Goal: Task Accomplishment & Management: Use online tool/utility

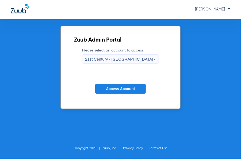
click at [151, 58] on icon at bounding box center [154, 59] width 6 height 6
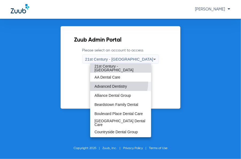
click at [115, 83] on mat-option "Advanced Dentistry" at bounding box center [120, 86] width 61 height 9
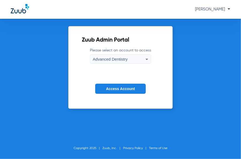
click at [117, 88] on span "Access Account" at bounding box center [120, 88] width 29 height 4
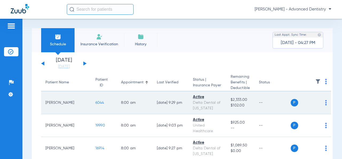
click at [241, 102] on span "P" at bounding box center [294, 102] width 7 height 7
click at [241, 105] on span "P" at bounding box center [294, 102] width 7 height 7
click at [241, 102] on td "P S" at bounding box center [311, 102] width 41 height 23
click at [241, 102] on img at bounding box center [327, 102] width 2 height 5
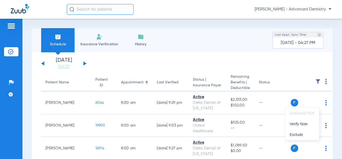
click at [241, 104] on div at bounding box center [171, 79] width 342 height 159
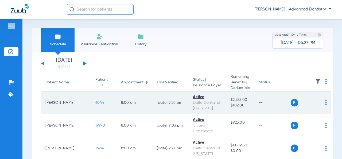
click at [96, 103] on span "6044" at bounding box center [100, 103] width 9 height 4
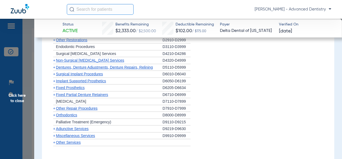
scroll to position [516, 0]
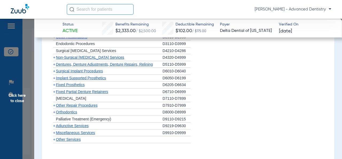
click at [84, 62] on span "Dentures, Denture Adjustments, Denture Repairs, Relining" at bounding box center [104, 64] width 97 height 4
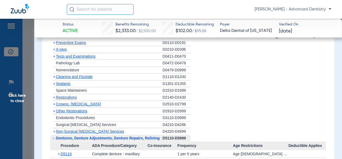
scroll to position [440, 0]
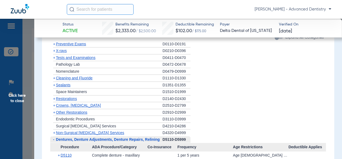
click at [66, 83] on span "Sealants" at bounding box center [63, 85] width 14 height 4
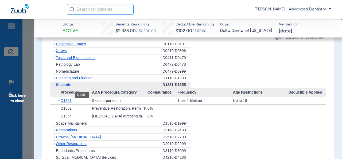
click at [66, 98] on span "D1351" at bounding box center [66, 100] width 11 height 4
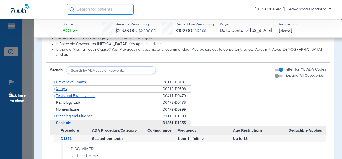
scroll to position [403, 0]
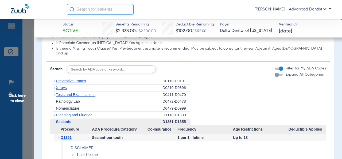
click at [73, 79] on span "Preventive Exams" at bounding box center [71, 81] width 30 height 4
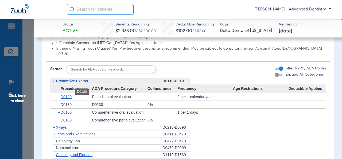
click at [66, 94] on span "D0120" at bounding box center [66, 96] width 11 height 4
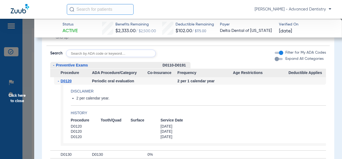
scroll to position [417, 0]
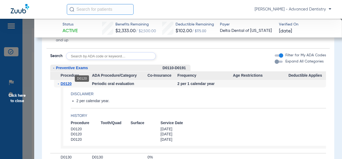
click at [66, 81] on span "D0120" at bounding box center [66, 83] width 11 height 4
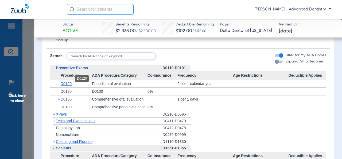
click at [67, 81] on span "D0120" at bounding box center [66, 83] width 11 height 4
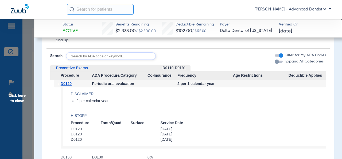
click at [55, 64] on span "-" at bounding box center [53, 67] width 6 height 7
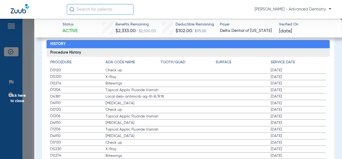
scroll to position [856, 0]
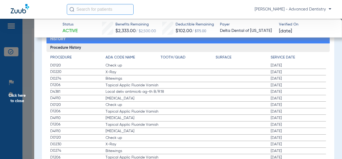
click at [183, 82] on label "D1206 Topical Applic Fluoride Varnish [DATE]" at bounding box center [188, 85] width 276 height 7
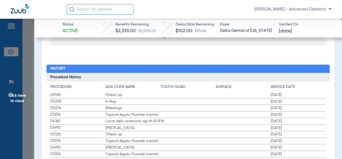
scroll to position [832, 0]
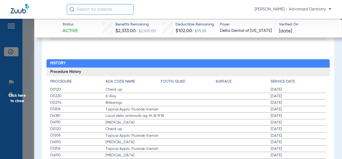
click at [136, 106] on span "Topical Applic Fluoride Varnish" at bounding box center [133, 108] width 55 height 5
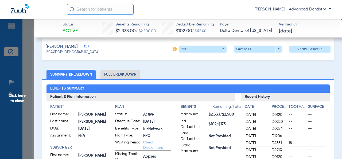
scroll to position [0, 0]
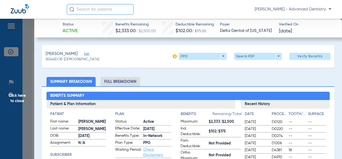
click at [119, 83] on li "Full Breakdown" at bounding box center [121, 81] width 40 height 9
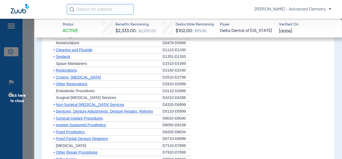
scroll to position [589, 0]
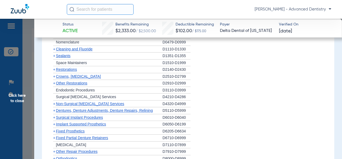
click at [54, 74] on span "+" at bounding box center [54, 76] width 2 height 4
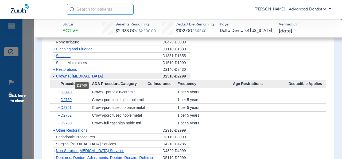
click at [68, 90] on span "D2740" at bounding box center [66, 92] width 11 height 4
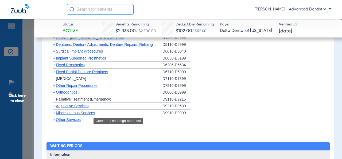
scroll to position [738, 0]
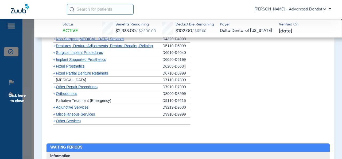
click at [71, 119] on span "Other Services" at bounding box center [68, 121] width 25 height 4
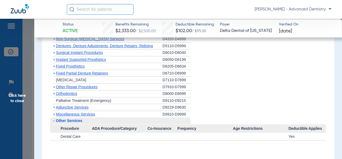
click at [71, 118] on span "Other Services" at bounding box center [69, 120] width 26 height 4
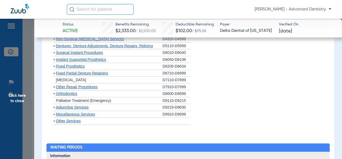
click at [71, 119] on span "Other Services" at bounding box center [68, 121] width 25 height 4
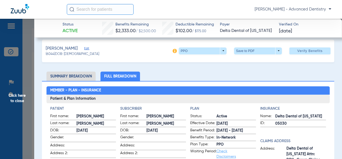
scroll to position [0, 0]
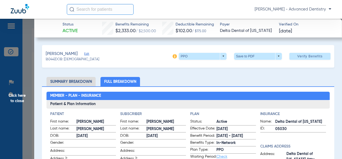
click at [241, 5] on div "[PERSON_NAME] - Advanced Dentistry" at bounding box center [199, 9] width 265 height 11
click at [241, 10] on span "[PERSON_NAME] - Advanced Dentistry" at bounding box center [293, 9] width 77 height 5
click at [241, 6] on div at bounding box center [171, 79] width 342 height 159
click at [241, 9] on span "[PERSON_NAME] - Advanced Dentistry" at bounding box center [293, 9] width 77 height 5
click at [241, 17] on span "Account Selection" at bounding box center [312, 19] width 30 height 4
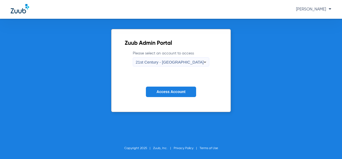
click at [181, 64] on div "21st Century - [GEOGRAPHIC_DATA]" at bounding box center [170, 62] width 68 height 9
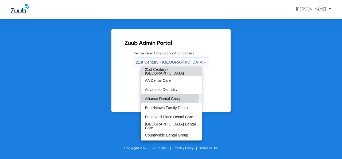
click at [170, 97] on span "Alliance Dental Group" at bounding box center [163, 99] width 36 height 4
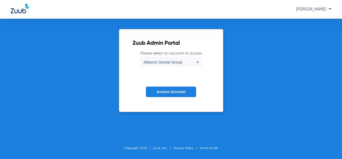
click at [181, 94] on button "Access Account" at bounding box center [171, 91] width 50 height 10
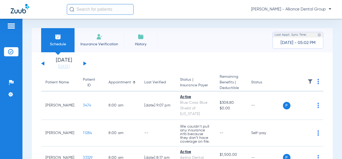
click at [10, 27] on img at bounding box center [11, 26] width 9 height 6
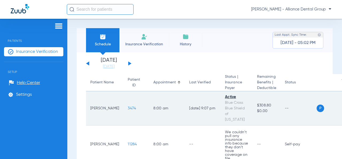
click at [128, 106] on span "3474" at bounding box center [132, 108] width 8 height 4
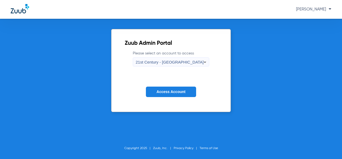
click at [186, 57] on mat-select "21st Century - [GEOGRAPHIC_DATA]" at bounding box center [171, 61] width 77 height 9
click at [186, 60] on span "21st Century - [GEOGRAPHIC_DATA]" at bounding box center [170, 62] width 68 height 5
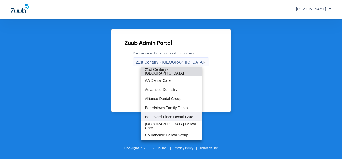
click at [178, 113] on mat-option "Boulevard Place Dental Care" at bounding box center [171, 116] width 61 height 9
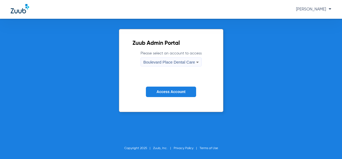
click at [184, 92] on span "Access Account" at bounding box center [171, 91] width 29 height 4
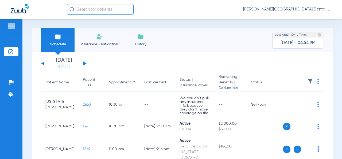
click at [109, 40] on li "Insurance Verification" at bounding box center [99, 40] width 49 height 24
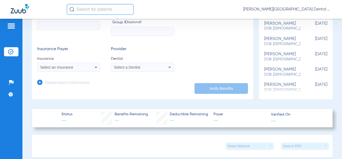
scroll to position [80, 0]
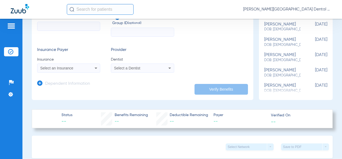
click at [171, 68] on icon at bounding box center [170, 68] width 6 height 6
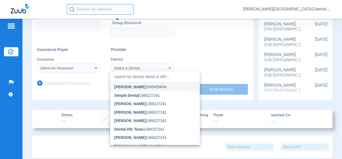
click at [211, 49] on div at bounding box center [171, 79] width 342 height 159
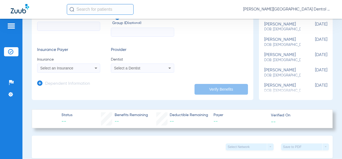
click at [168, 67] on icon at bounding box center [170, 68] width 6 height 6
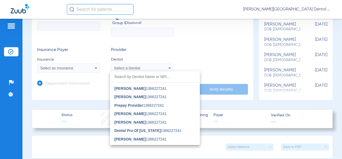
scroll to position [258, 0]
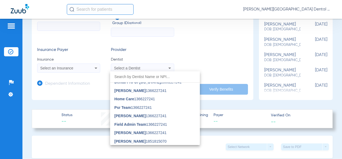
click at [205, 48] on div at bounding box center [171, 79] width 342 height 159
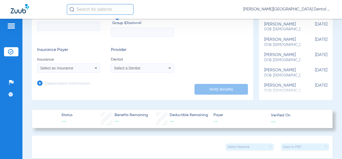
click at [169, 68] on icon at bounding box center [170, 67] width 3 height 1
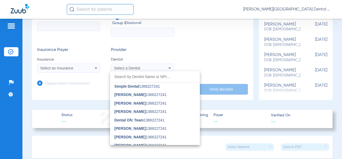
scroll to position [0, 0]
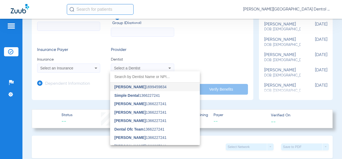
click at [237, 96] on div at bounding box center [171, 79] width 342 height 159
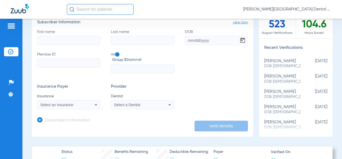
scroll to position [43, 0]
click at [39, 120] on icon at bounding box center [39, 119] width 5 height 5
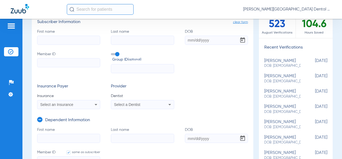
click at [39, 120] on icon at bounding box center [39, 119] width 5 height 5
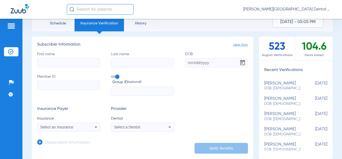
scroll to position [19, 0]
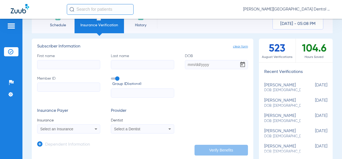
click at [40, 142] on icon at bounding box center [39, 143] width 5 height 5
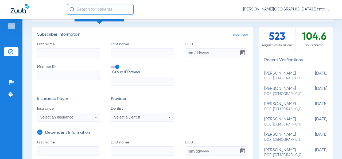
scroll to position [0, 0]
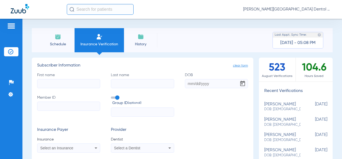
click at [55, 42] on span "Schedule" at bounding box center [57, 43] width 25 height 5
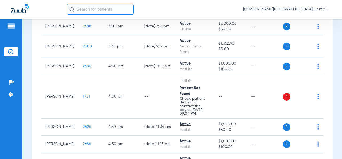
scroll to position [234, 0]
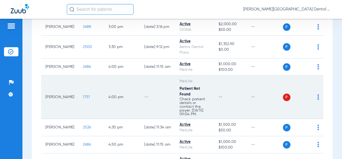
click at [84, 99] on span "1751" at bounding box center [86, 97] width 7 height 4
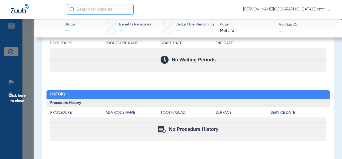
scroll to position [0, 0]
